Goal: Information Seeking & Learning: Learn about a topic

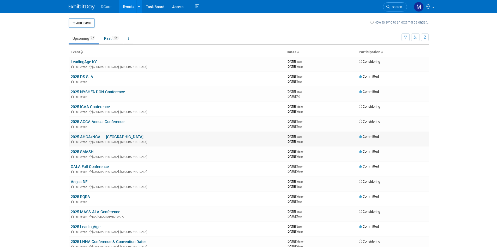
click at [88, 135] on link "2025 AHCA/NCAL - [GEOGRAPHIC_DATA]" at bounding box center [107, 136] width 73 height 5
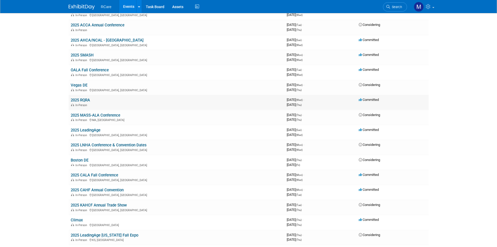
scroll to position [104, 0]
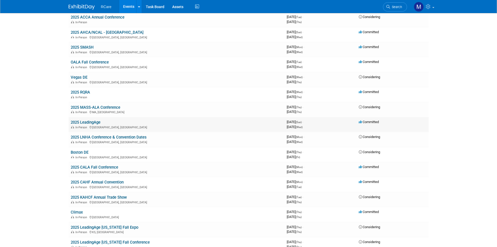
click at [99, 122] on link "2025 LeadingAge" at bounding box center [86, 122] width 30 height 5
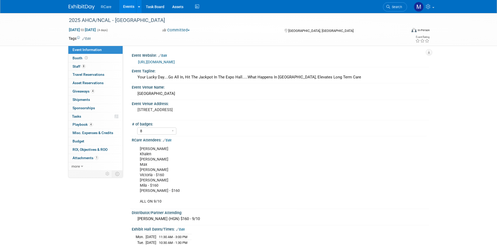
select select "8"
drag, startPoint x: 189, startPoint y: 61, endPoint x: 135, endPoint y: 63, distance: 54.0
click at [135, 63] on div "https://ds25.eventscribe.net/" at bounding box center [280, 62] width 297 height 8
copy link "https://ds25.eventscribe.net/"
drag, startPoint x: 118, startPoint y: 28, endPoint x: 67, endPoint y: 27, distance: 51.4
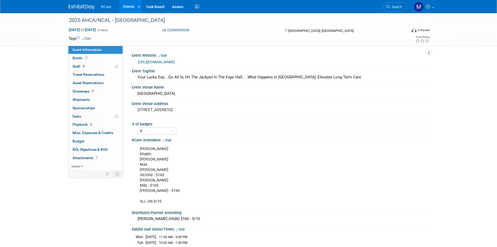
click at [67, 27] on div "Oct 19, 2025 to Oct 22, 2025 (4 days) Oct 19, 2025 to Oct 22, 2025" at bounding box center [111, 29] width 92 height 5
copy span "Oct 19, 2025 to Oct 22, 2025"
drag, startPoint x: 195, startPoint y: 62, endPoint x: 134, endPoint y: 58, distance: 60.9
click at [134, 58] on div "https://ds25.eventscribe.net/" at bounding box center [280, 62] width 297 height 8
copy link "https://ds25.eventscribe.net/"
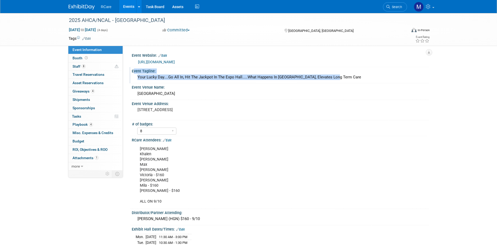
drag, startPoint x: 338, startPoint y: 76, endPoint x: 131, endPoint y: 71, distance: 206.4
click at [131, 71] on div "Event Tagline: Your Lucky Day....Go All In, Hit The Jackpot In The Expo Hall...…" at bounding box center [278, 75] width 299 height 16
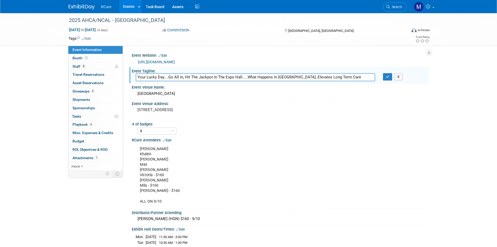
drag, startPoint x: 343, startPoint y: 77, endPoint x: 136, endPoint y: 81, distance: 207.2
click at [136, 81] on div "Your Lucky Day....Go All In, Hit The Jackpot In The Expo Hall.....What Happens …" at bounding box center [255, 77] width 239 height 8
click at [78, 57] on span "Booth" at bounding box center [81, 58] width 16 height 4
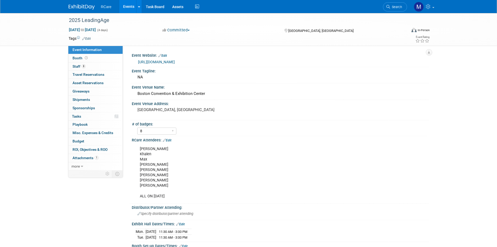
select select "8"
drag, startPoint x: 116, startPoint y: 29, endPoint x: 65, endPoint y: 28, distance: 50.4
click at [65, 28] on div "Nov 2, 2025 to Nov 5, 2025 (4 days) Nov 2, 2025 to Nov 5, 2025" at bounding box center [111, 29] width 92 height 5
copy div "Nov 2, 2025 to Nov 5, 2025"
drag, startPoint x: 213, startPoint y: 62, endPoint x: 136, endPoint y: 62, distance: 76.7
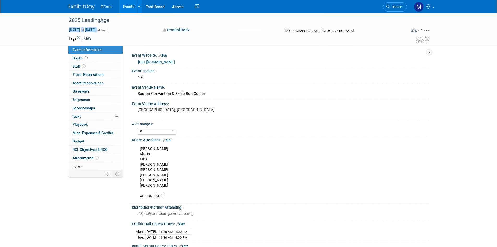
click at [136, 62] on div "https://annualmeeting.leadingage.org/" at bounding box center [280, 61] width 289 height 7
copy link "https://annualmeeting.leadingage.org/"
click at [175, 60] on link "https://annualmeeting.leadingage.org/" at bounding box center [156, 62] width 37 height 4
click at [80, 59] on span "Booth" at bounding box center [81, 58] width 16 height 4
